Goal: Task Accomplishment & Management: Complete application form

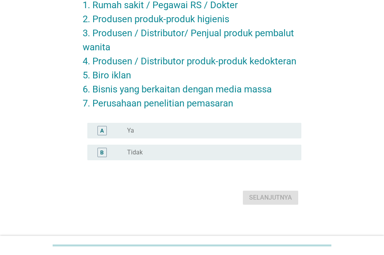
scroll to position [92, 0]
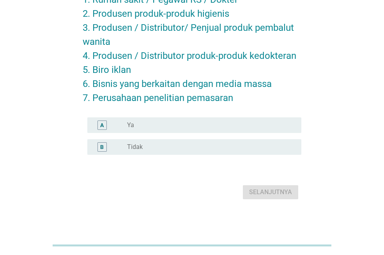
click at [189, 154] on div "B radio_button_unchecked Tidak" at bounding box center [194, 147] width 214 height 16
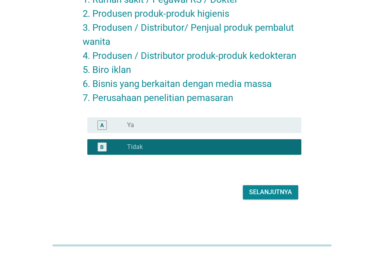
click at [266, 189] on div "Selanjutnya" at bounding box center [270, 191] width 43 height 9
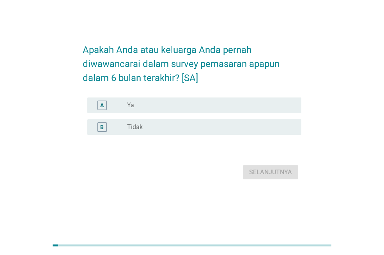
scroll to position [0, 0]
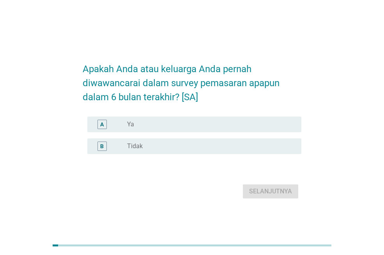
click at [210, 151] on div "B radio_button_unchecked Tidak" at bounding box center [194, 146] width 214 height 16
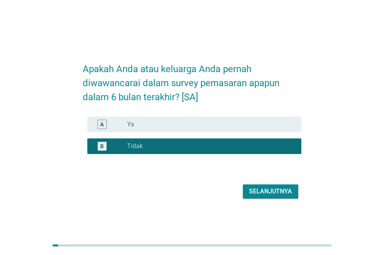
click at [257, 183] on div "Selanjutnya" at bounding box center [192, 191] width 219 height 19
click at [265, 194] on div "Selanjutnya" at bounding box center [270, 191] width 43 height 9
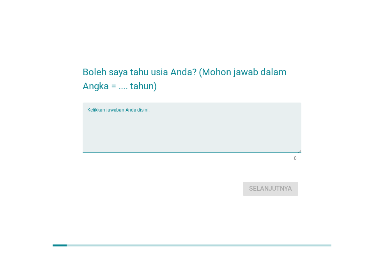
click at [210, 116] on textarea "Ketikkan jawaban Anda disini." at bounding box center [194, 132] width 214 height 41
type textarea "28"
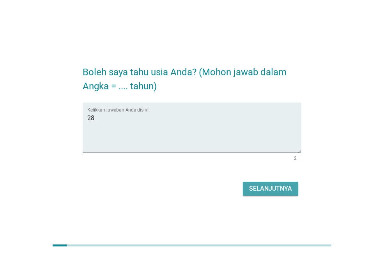
click at [277, 186] on div "Selanjutnya" at bounding box center [270, 188] width 43 height 9
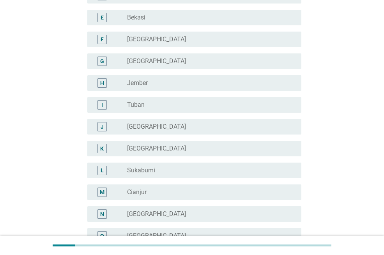
scroll to position [195, 0]
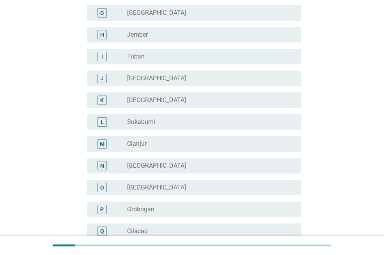
click at [172, 166] on div "radio_button_unchecked [GEOGRAPHIC_DATA]" at bounding box center [208, 166] width 162 height 8
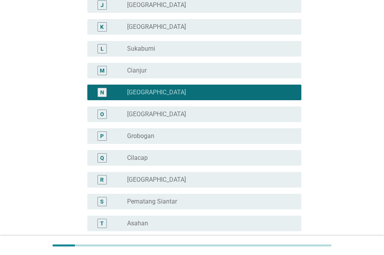
scroll to position [273, 0]
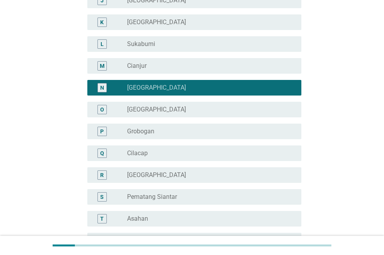
click at [187, 88] on div "radio_button_checked [GEOGRAPHIC_DATA]" at bounding box center [208, 88] width 162 height 8
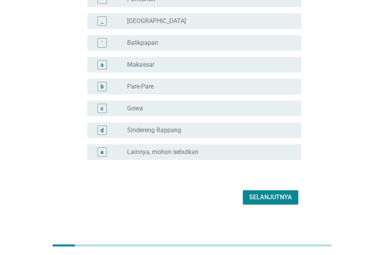
scroll to position [715, 0]
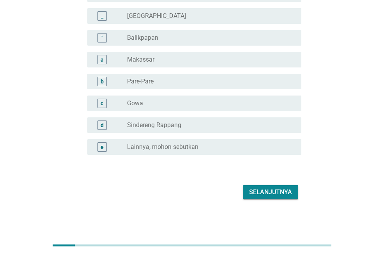
click at [184, 148] on label "Lainnya, mohon sebutkan" at bounding box center [162, 147] width 71 height 8
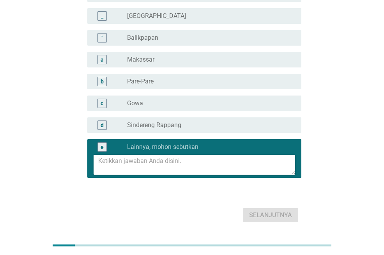
click at [182, 163] on textarea at bounding box center [196, 165] width 197 height 20
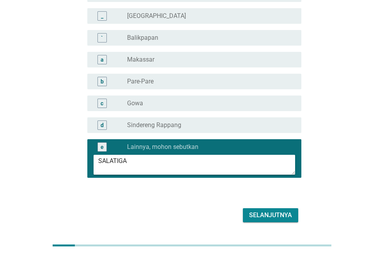
type textarea "SALATIGA"
click at [265, 212] on div "Selanjutnya" at bounding box center [270, 214] width 43 height 9
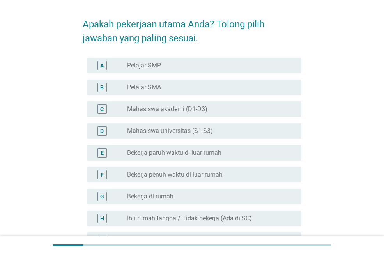
scroll to position [39, 0]
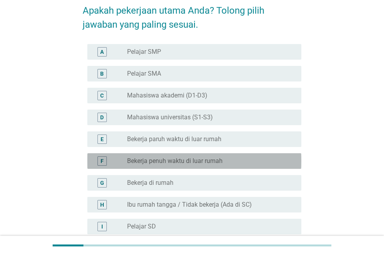
click at [219, 161] on label "Bekerja penuh waktu di luar rumah" at bounding box center [174, 161] width 95 height 8
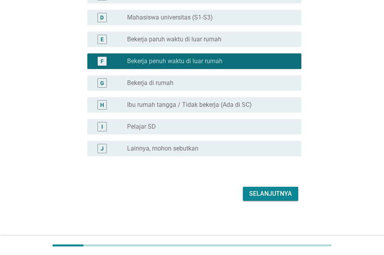
scroll to position [140, 0]
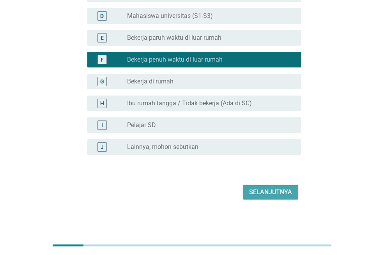
click at [266, 192] on div "Selanjutnya" at bounding box center [270, 191] width 43 height 9
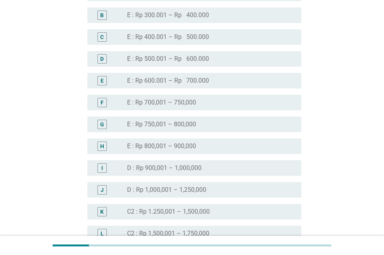
scroll to position [468, 0]
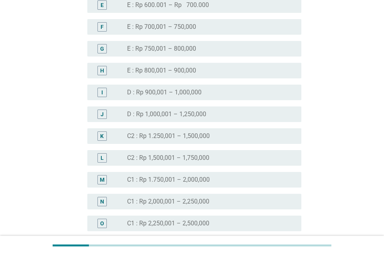
click at [229, 220] on div "radio_button_unchecked C1 : Rp 2,250,001 – 2,500,000" at bounding box center [208, 223] width 162 height 8
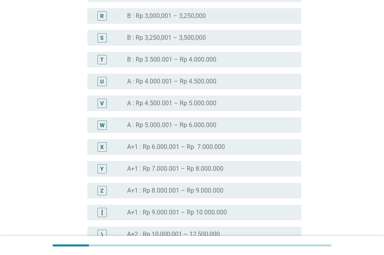
scroll to position [893, 0]
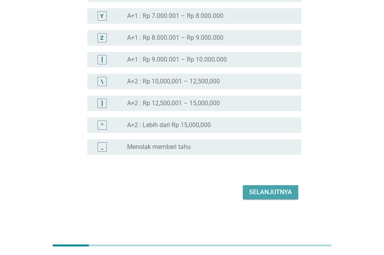
click at [277, 189] on div "Selanjutnya" at bounding box center [270, 191] width 43 height 9
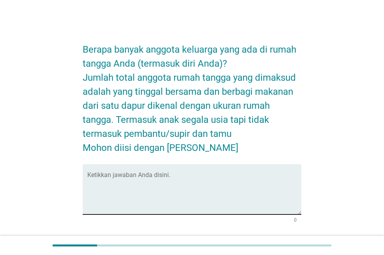
click at [228, 173] on div "Ketikkan jawaban Anda disini." at bounding box center [194, 189] width 214 height 50
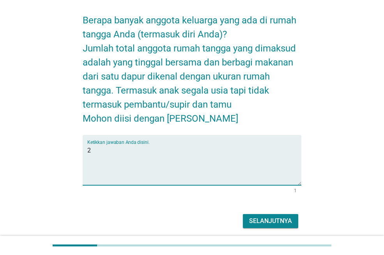
scroll to position [58, 0]
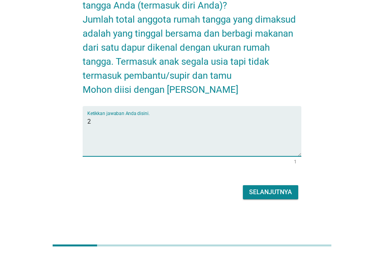
type textarea "2"
click at [246, 198] on button "Selanjutnya" at bounding box center [270, 192] width 55 height 14
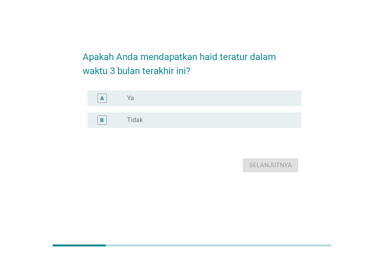
scroll to position [0, 0]
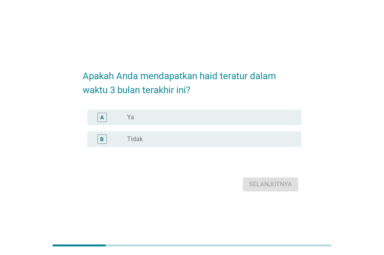
drag, startPoint x: 241, startPoint y: 119, endPoint x: 261, endPoint y: 137, distance: 26.5
click at [242, 119] on div "radio_button_unchecked Ya" at bounding box center [208, 117] width 162 height 8
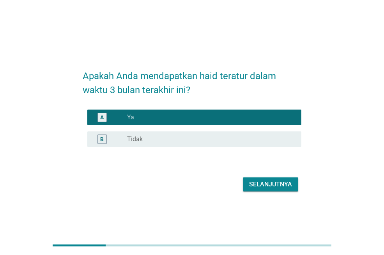
click at [277, 174] on form "Apakah Anda mendapatkan haid teratur dalam waktu 3 bulan terakhir ini? A radio_…" at bounding box center [192, 127] width 219 height 132
click at [279, 182] on div "Selanjutnya" at bounding box center [270, 184] width 43 height 9
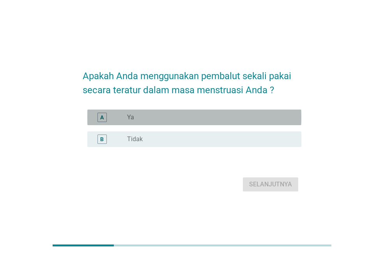
click at [273, 114] on div "radio_button_unchecked Ya" at bounding box center [208, 117] width 162 height 8
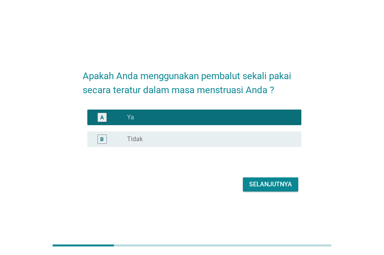
click at [275, 179] on button "Selanjutnya" at bounding box center [270, 184] width 55 height 14
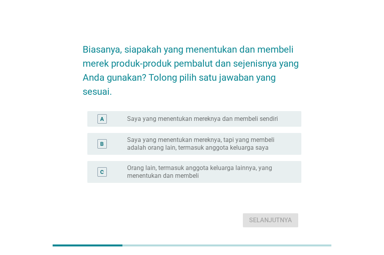
click at [230, 118] on label "Saya yang menentukan mereknya dan membeli sendiri" at bounding box center [202, 119] width 151 height 8
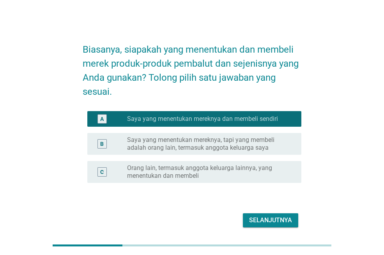
click at [263, 221] on div "Selanjutnya" at bounding box center [270, 219] width 43 height 9
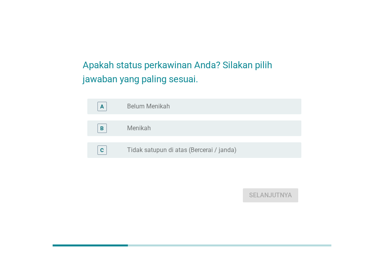
click at [222, 108] on div "radio_button_unchecked Belum Menikah" at bounding box center [208, 106] width 162 height 8
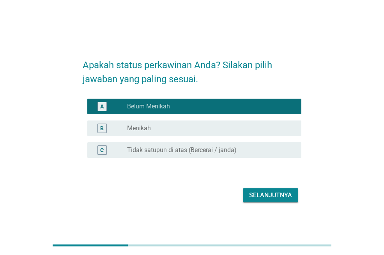
click at [219, 130] on div "radio_button_unchecked Menikah" at bounding box center [208, 128] width 162 height 8
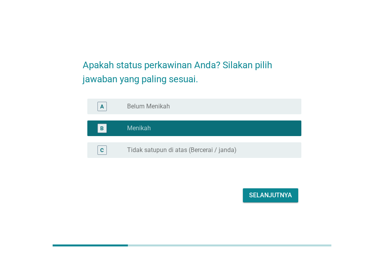
drag, startPoint x: 264, startPoint y: 205, endPoint x: 263, endPoint y: 196, distance: 9.4
click at [265, 204] on div "Apakah status perkawinan Anda? Silakan pilih jawaban yang paling sesuai. A radi…" at bounding box center [191, 127] width 231 height 167
click at [262, 196] on div "Selanjutnya" at bounding box center [270, 195] width 43 height 9
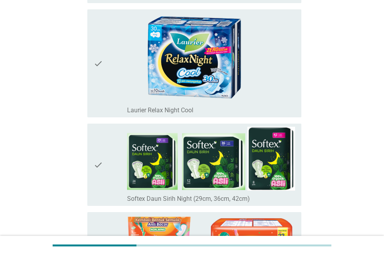
scroll to position [1052, 0]
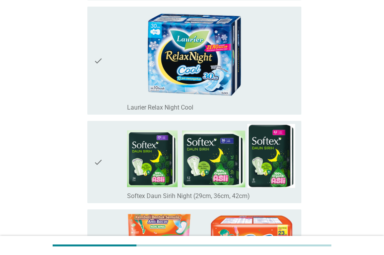
click at [209, 149] on img at bounding box center [211, 156] width 168 height 64
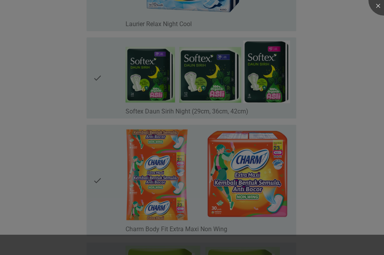
scroll to position [1130, 0]
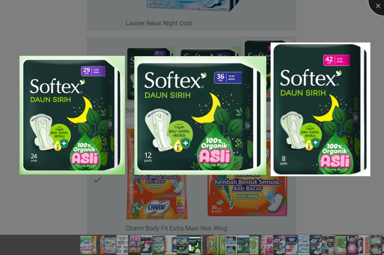
click at [376, 9] on div at bounding box center [383, -1] width 31 height 31
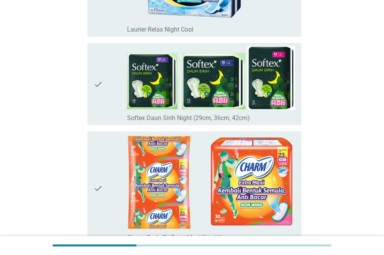
click at [101, 86] on icon "check" at bounding box center [98, 84] width 9 height 76
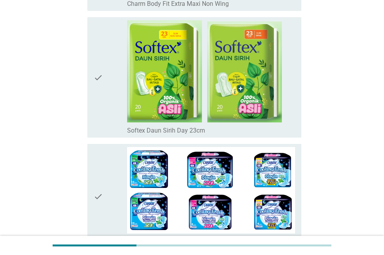
scroll to position [1442, 0]
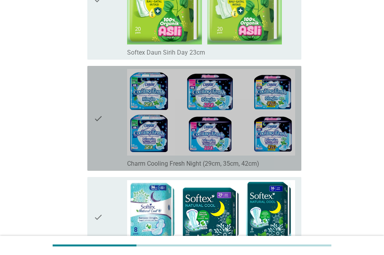
click at [100, 116] on icon "check" at bounding box center [98, 118] width 9 height 99
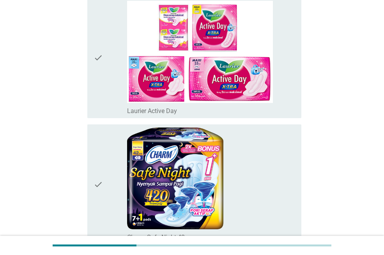
scroll to position [1870, 0]
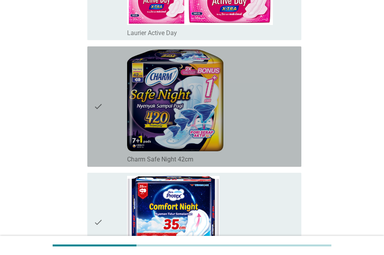
click at [99, 106] on icon "check" at bounding box center [98, 106] width 9 height 114
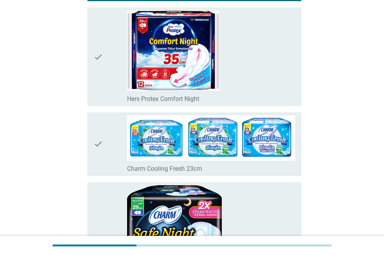
scroll to position [2182, 0]
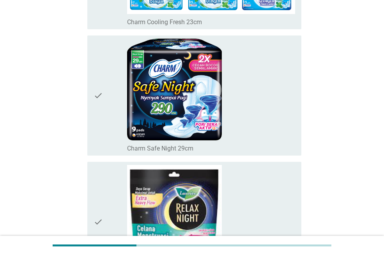
click at [96, 97] on icon "check" at bounding box center [98, 96] width 9 height 114
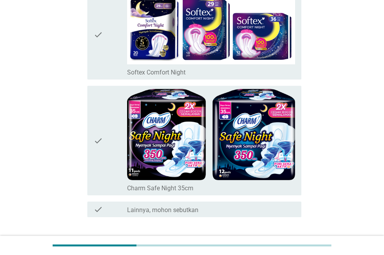
scroll to position [2923, 0]
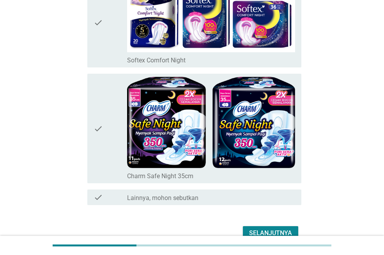
click at [95, 121] on icon "check" at bounding box center [98, 128] width 9 height 103
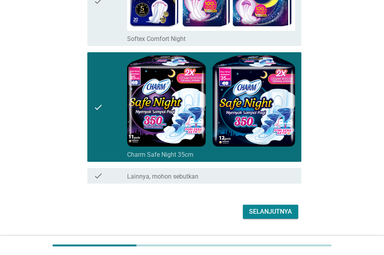
scroll to position [2964, 0]
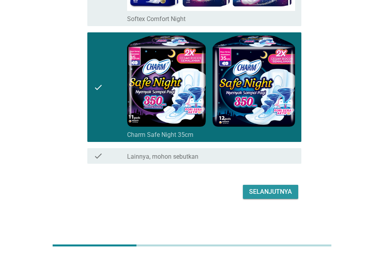
click at [290, 191] on div "Selanjutnya" at bounding box center [270, 191] width 43 height 9
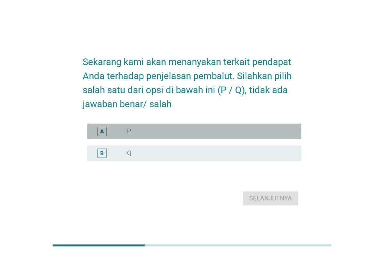
click at [225, 132] on div "radio_button_unchecked P" at bounding box center [208, 131] width 162 height 8
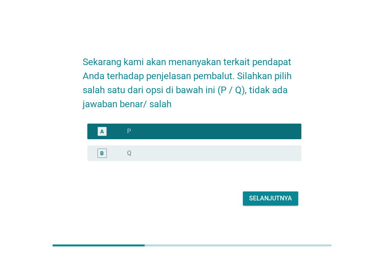
click at [261, 195] on div "Selanjutnya" at bounding box center [270, 198] width 43 height 9
